Goal: Transaction & Acquisition: Purchase product/service

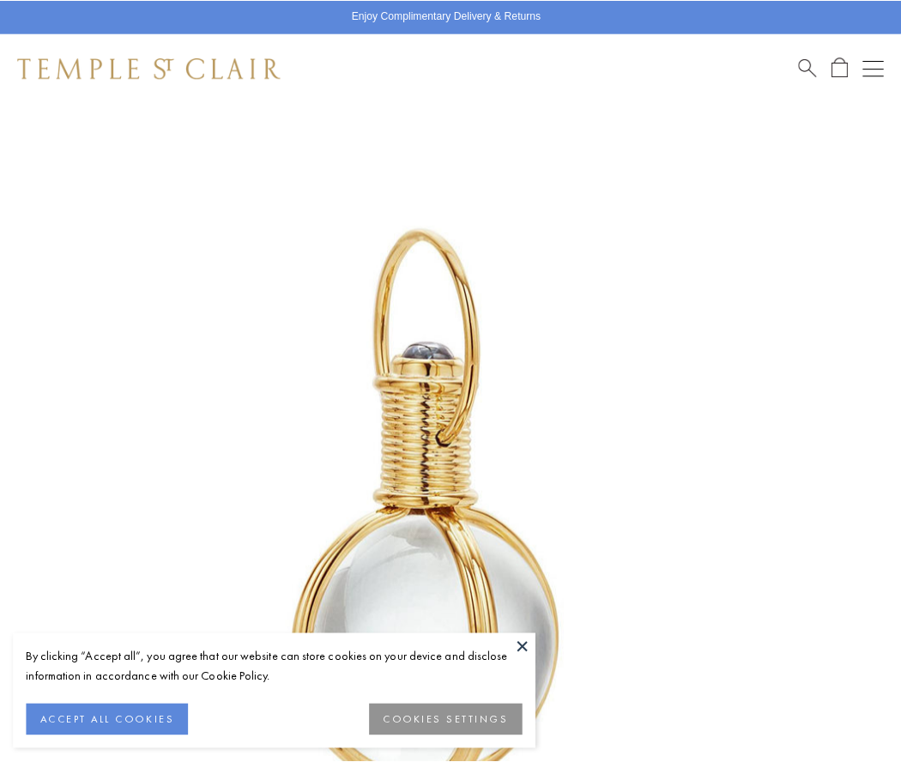
scroll to position [444, 0]
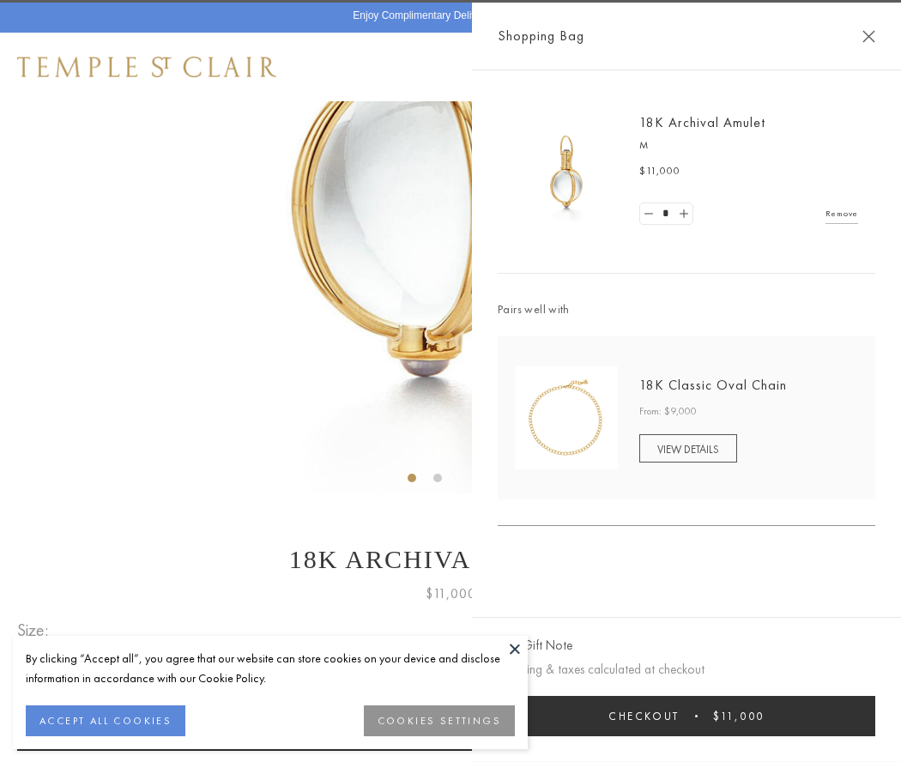
click at [686, 715] on button "Checkout $11,000" at bounding box center [685, 716] width 377 height 40
